Goal: Transaction & Acquisition: Book appointment/travel/reservation

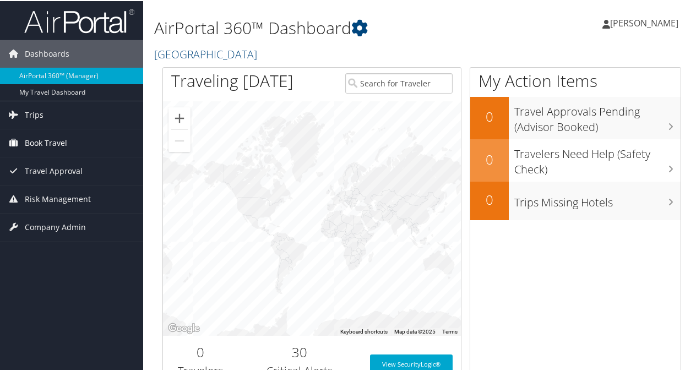
click at [25, 140] on span "Book Travel" at bounding box center [46, 142] width 42 height 28
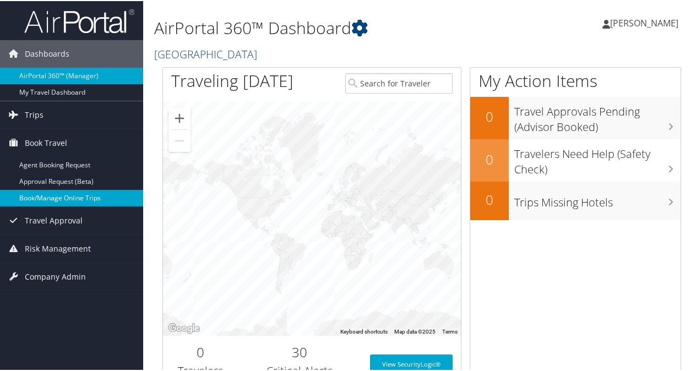
click at [40, 200] on link "Book/Manage Online Trips" at bounding box center [71, 197] width 143 height 17
